Goal: Task Accomplishment & Management: Manage account settings

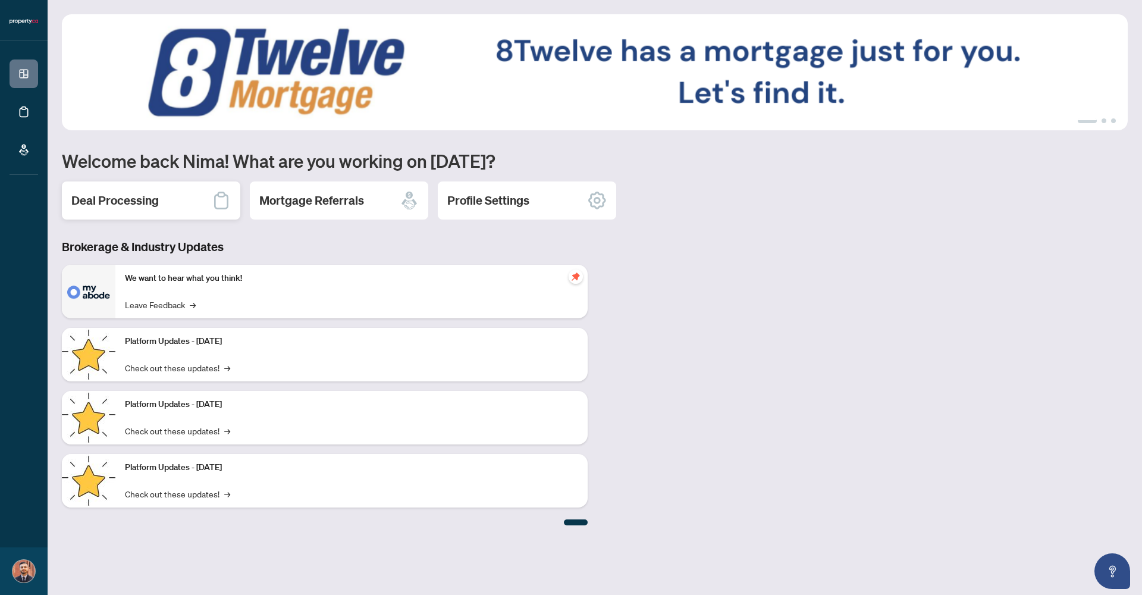
click at [153, 206] on h2 "Deal Processing" at bounding box center [114, 200] width 87 height 17
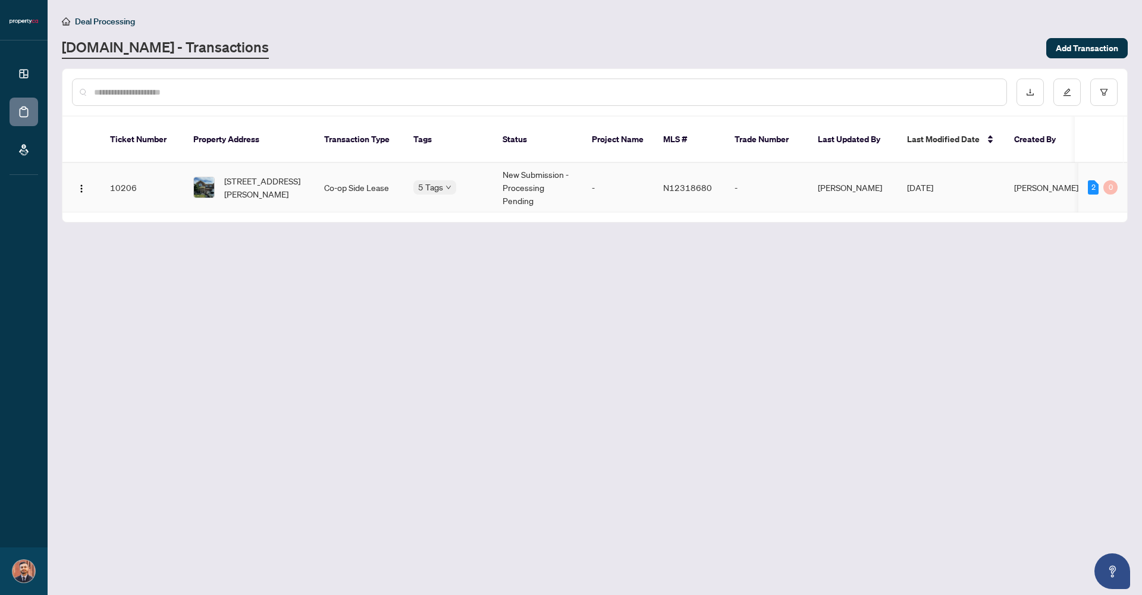
click at [992, 177] on td "[DATE]" at bounding box center [950, 187] width 107 height 49
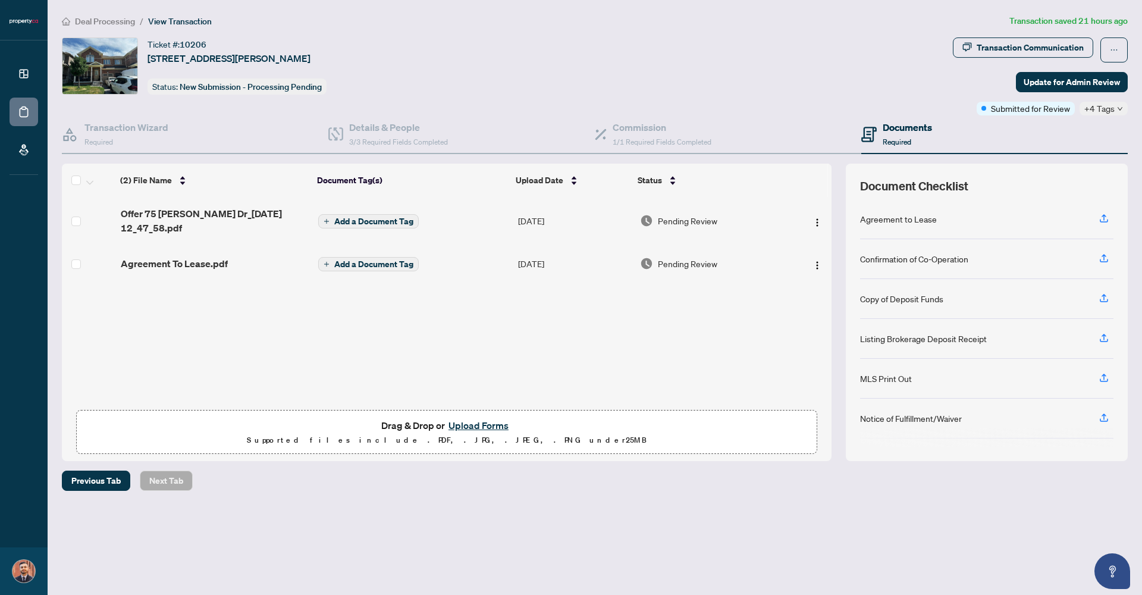
click at [467, 428] on button "Upload Forms" at bounding box center [478, 425] width 67 height 15
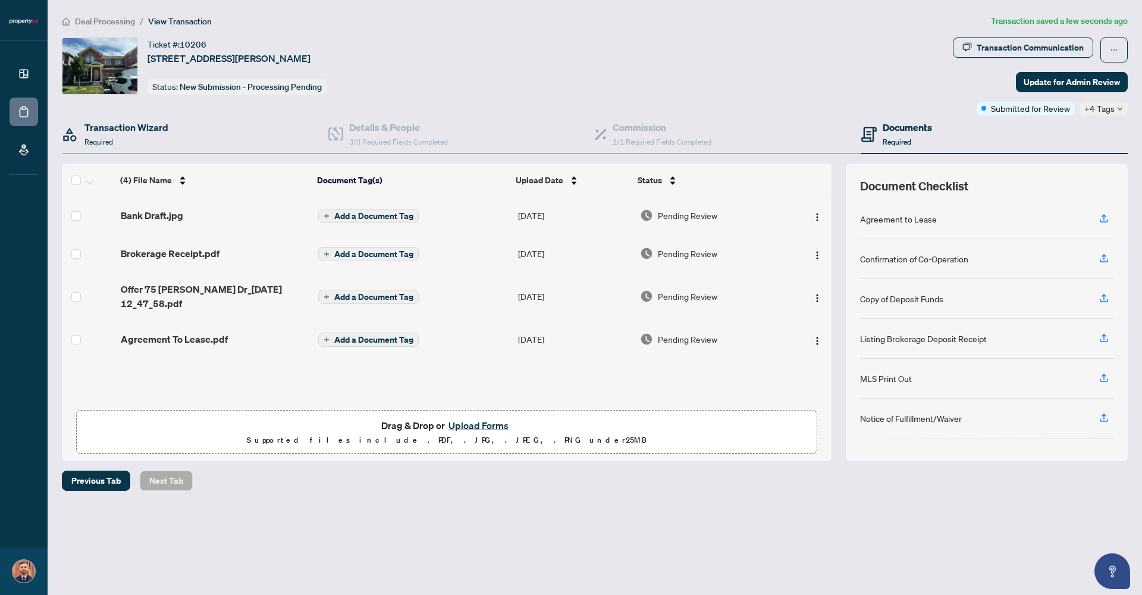
scroll to position [1, 0]
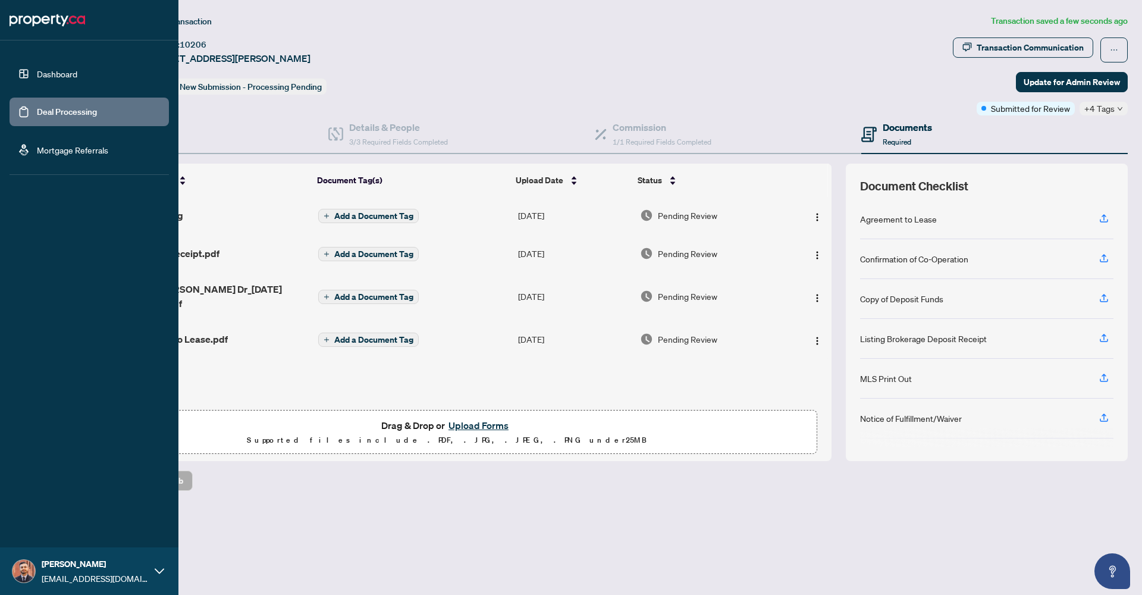
click at [37, 79] on link "Dashboard" at bounding box center [57, 73] width 40 height 11
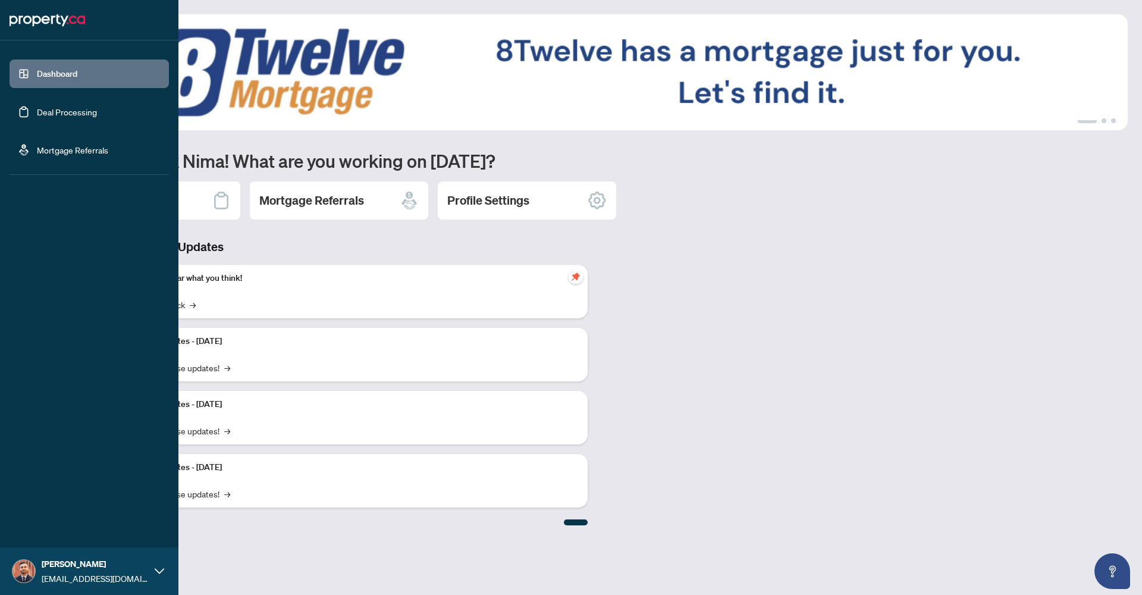
click at [67, 116] on link "Deal Processing" at bounding box center [67, 111] width 60 height 11
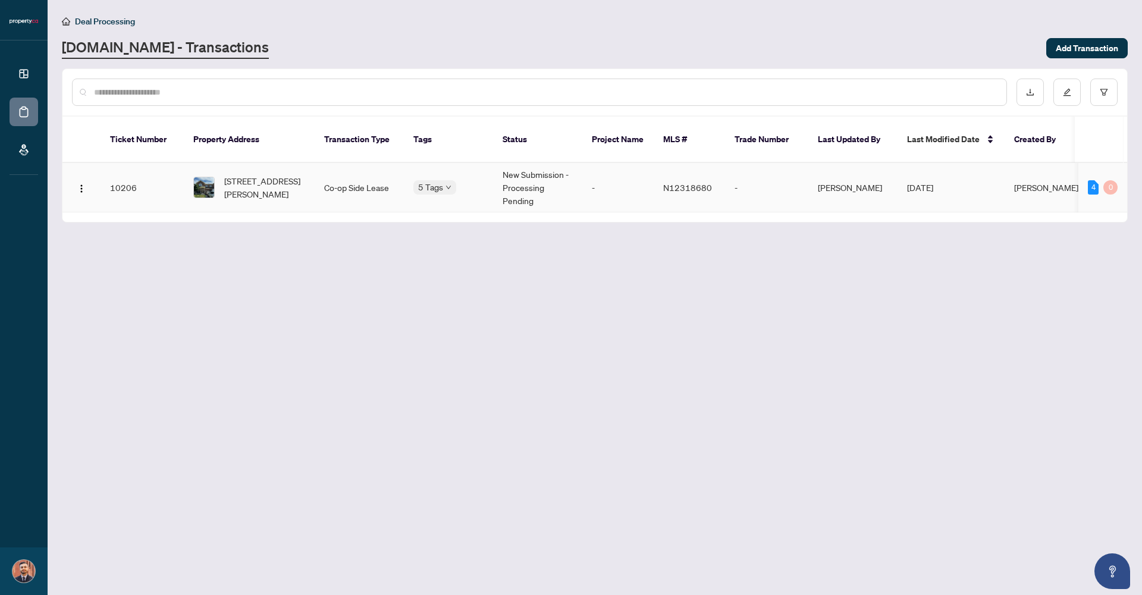
click at [292, 174] on span "[STREET_ADDRESS][PERSON_NAME]" at bounding box center [264, 187] width 81 height 26
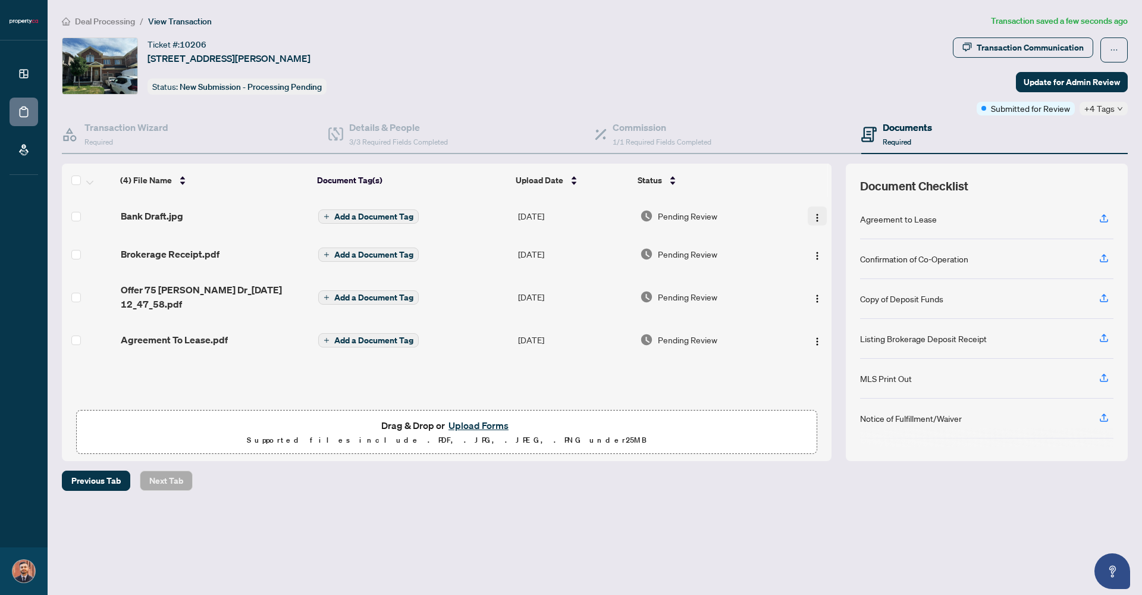
click at [817, 219] on img "button" at bounding box center [817, 218] width 10 height 10
click at [731, 464] on div "Deal Processing / View Transaction Transaction saved a few seconds ago Ticket #…" at bounding box center [594, 273] width 1075 height 518
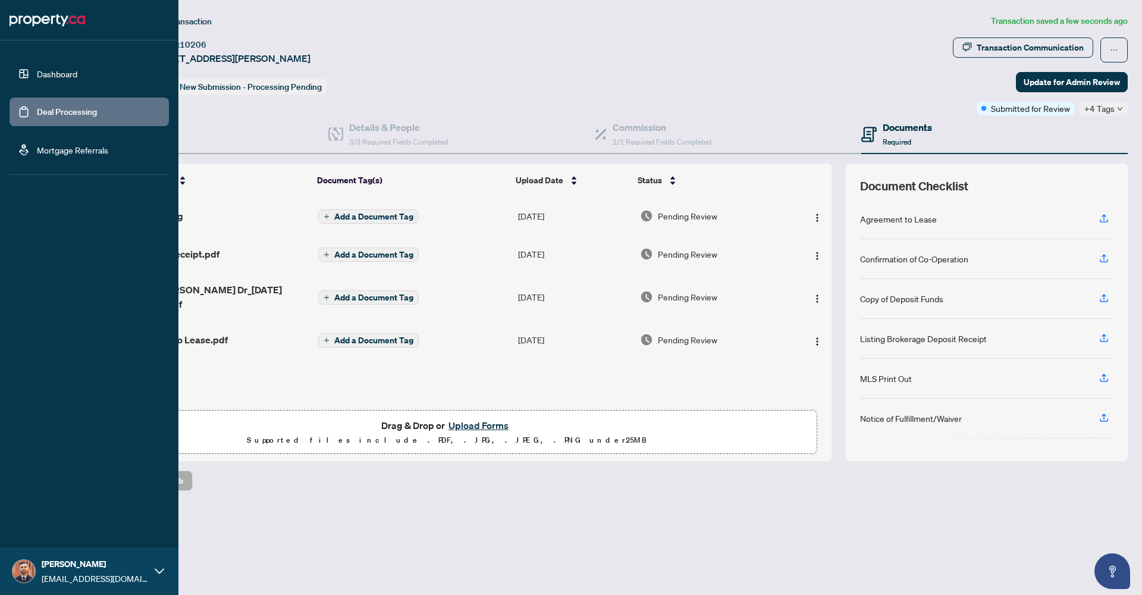
click at [67, 71] on link "Dashboard" at bounding box center [57, 73] width 40 height 11
